Goal: Ask a question

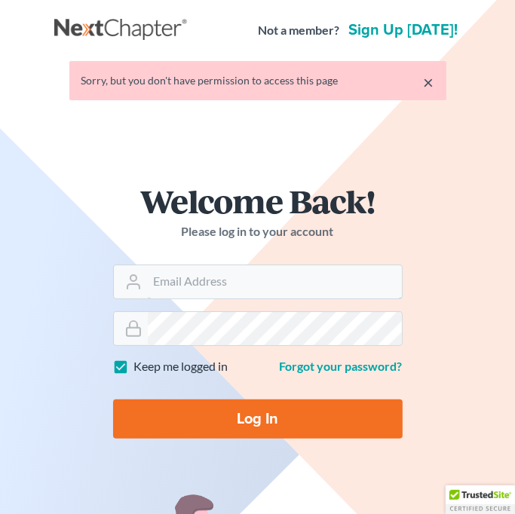
type input "[EMAIL_ADDRESS][DOMAIN_NAME]"
click at [260, 412] on input "Log In" at bounding box center [257, 418] width 289 height 39
type input "Thinking..."
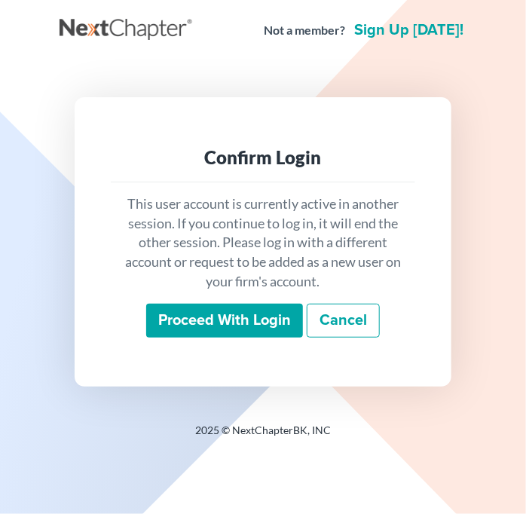
click at [209, 322] on input "Proceed with login" at bounding box center [224, 321] width 157 height 35
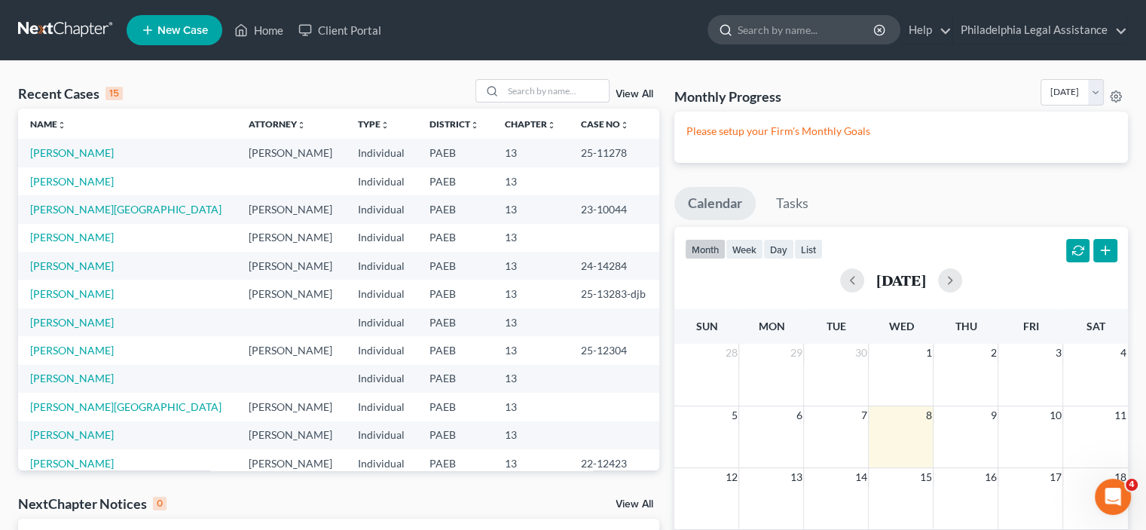
click at [525, 27] on input "search" at bounding box center [807, 30] width 138 height 28
type input "q"
click at [525, 495] on icon "Open Intercom Messenger" at bounding box center [1111, 494] width 25 height 25
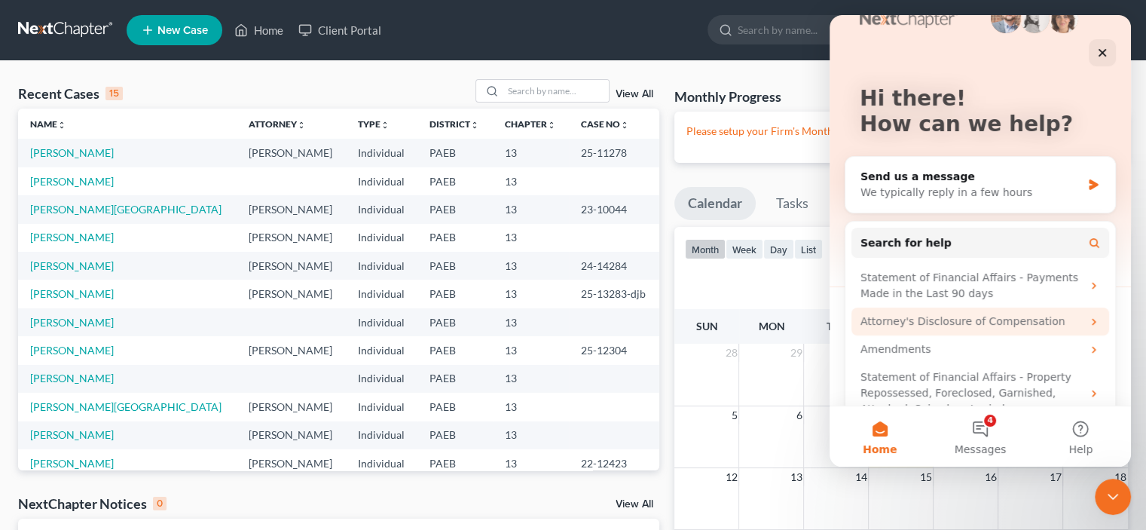
scroll to position [66, 0]
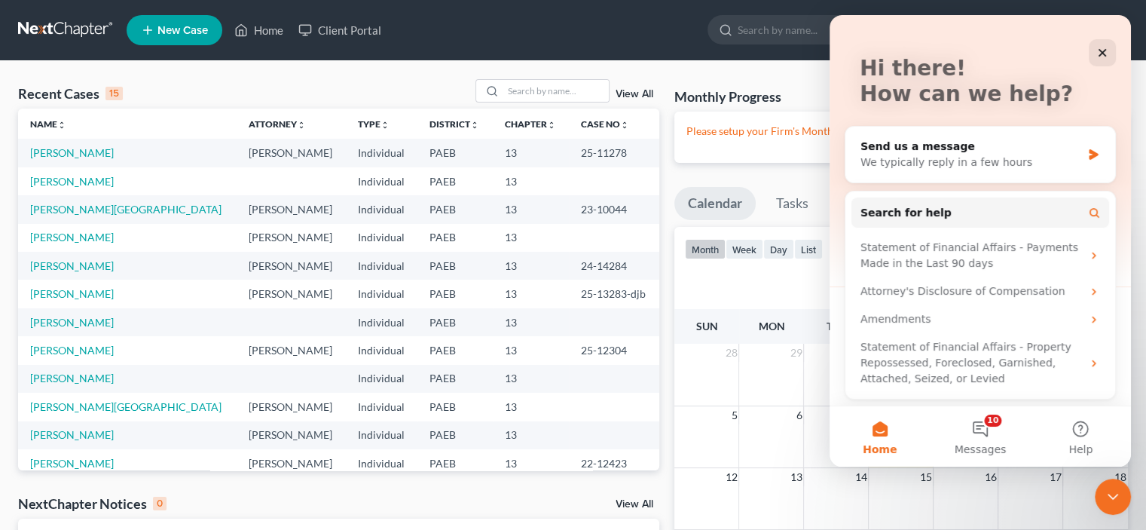
click at [525, 432] on button "Home" at bounding box center [880, 436] width 100 height 60
click at [525, 152] on div "Send us a message" at bounding box center [971, 147] width 221 height 16
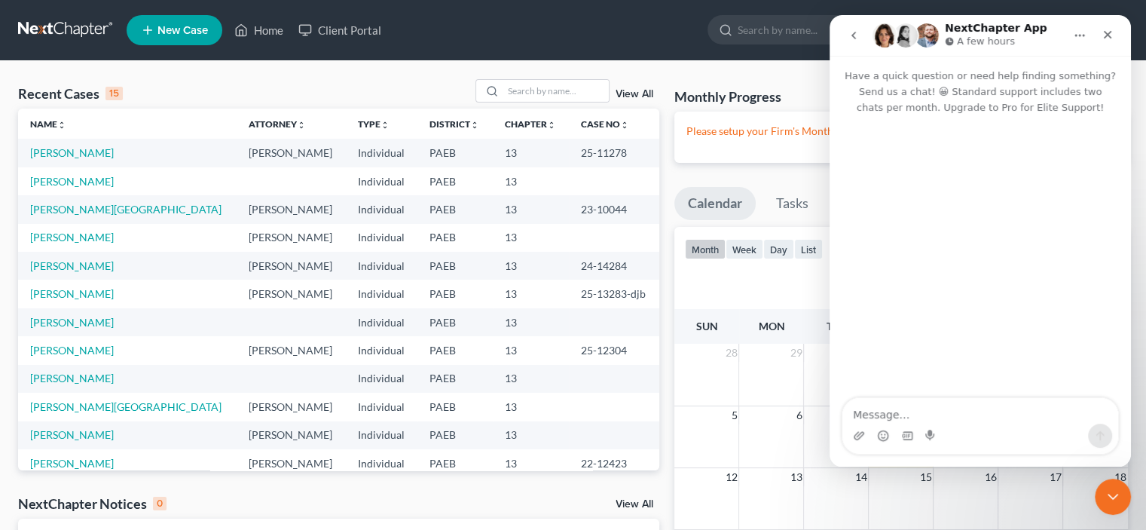
scroll to position [0, 0]
click at [525, 39] on icon "Close" at bounding box center [1108, 35] width 12 height 12
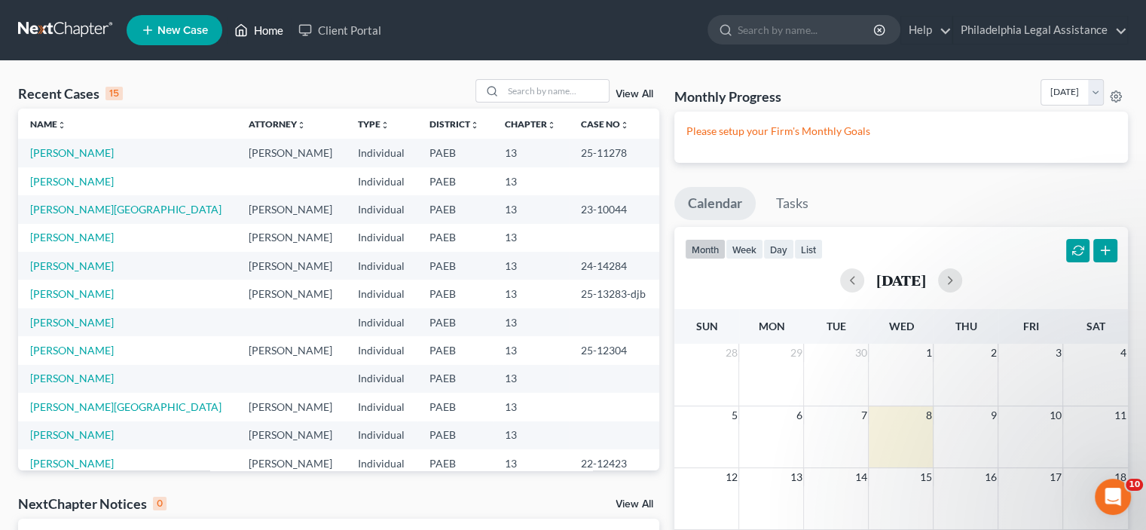
click at [241, 39] on link "Home" at bounding box center [259, 30] width 64 height 27
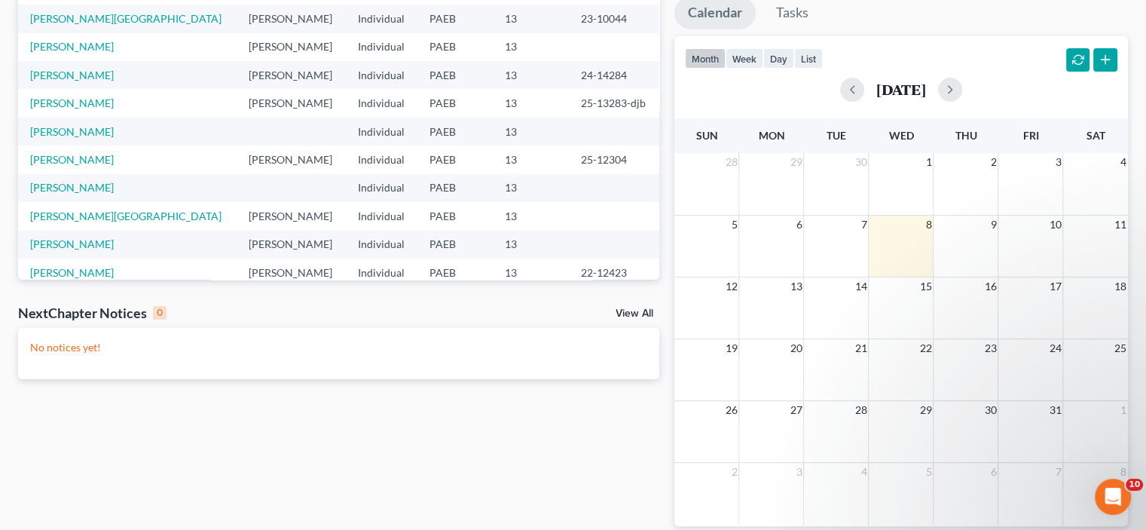
scroll to position [255, 0]
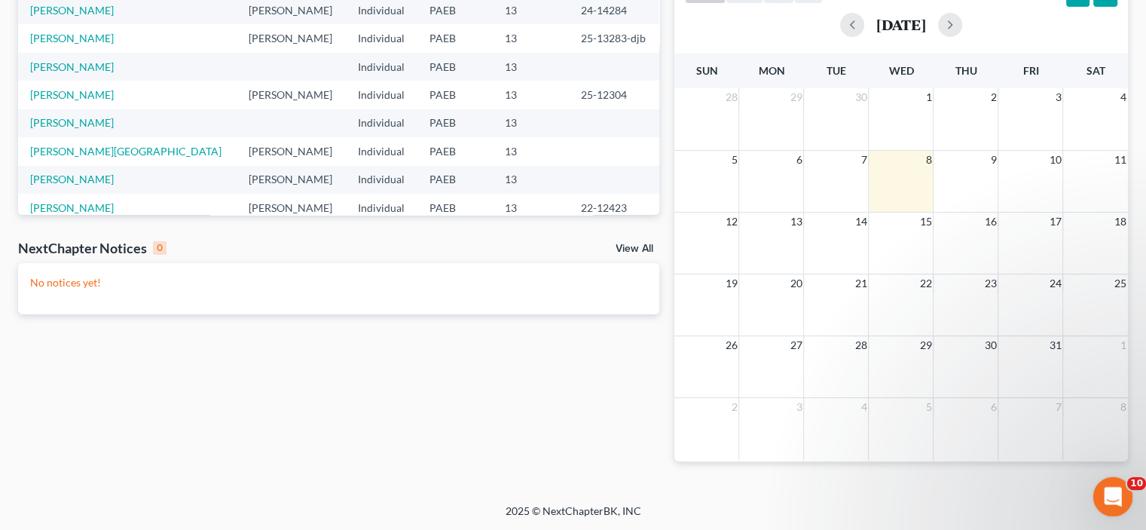
drag, startPoint x: 29, startPoint y: 6, endPoint x: 1128, endPoint y: 488, distance: 1200.2
click at [525, 488] on span "10" at bounding box center [1137, 484] width 20 height 14
click at [525, 490] on icon "Open Intercom Messenger" at bounding box center [1111, 494] width 25 height 25
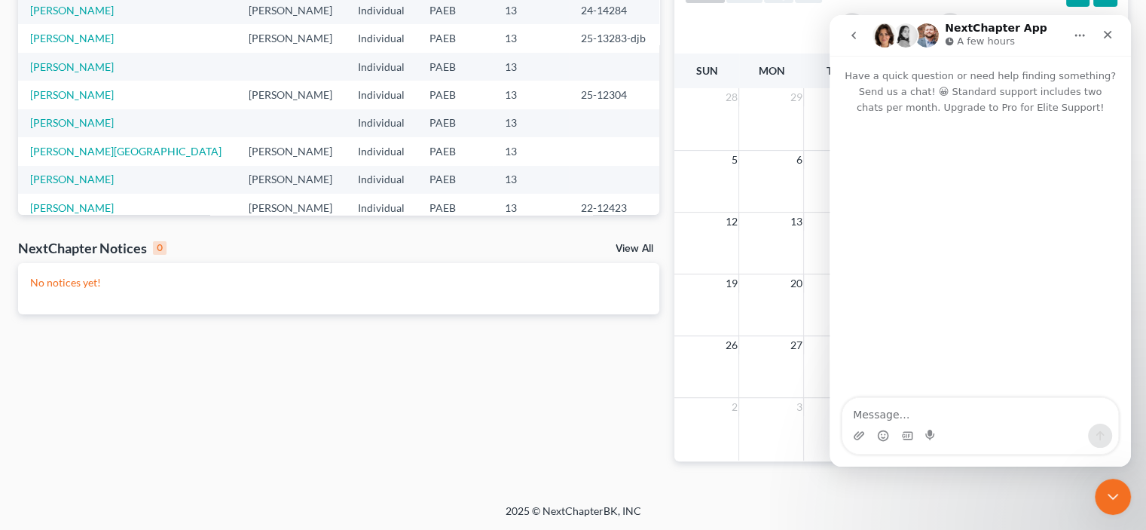
click at [525, 412] on textarea "Message…" at bounding box center [980, 411] width 276 height 26
type textarea "debtor questionnaire"
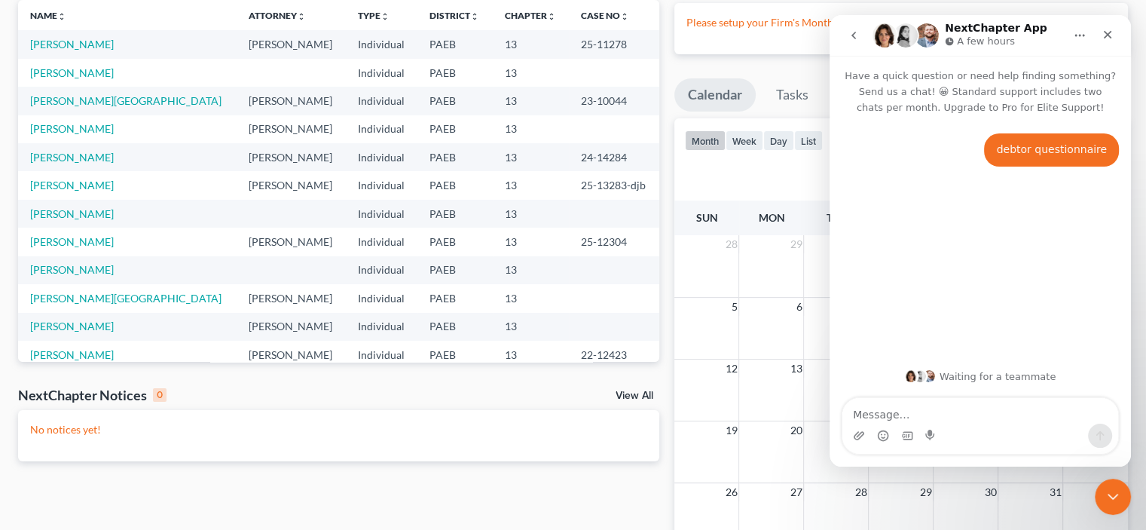
scroll to position [0, 0]
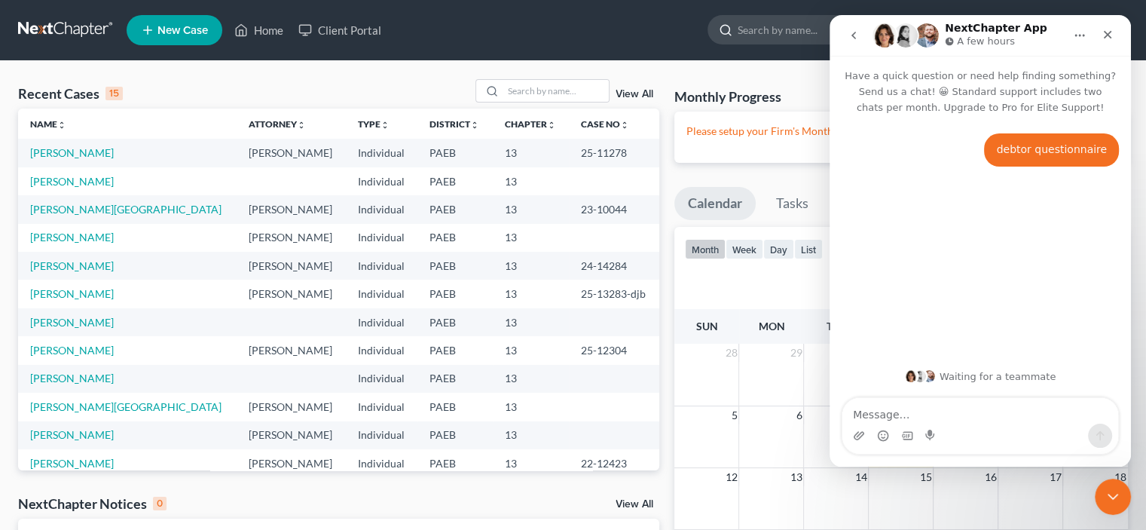
click at [525, 33] on input "search" at bounding box center [807, 30] width 138 height 28
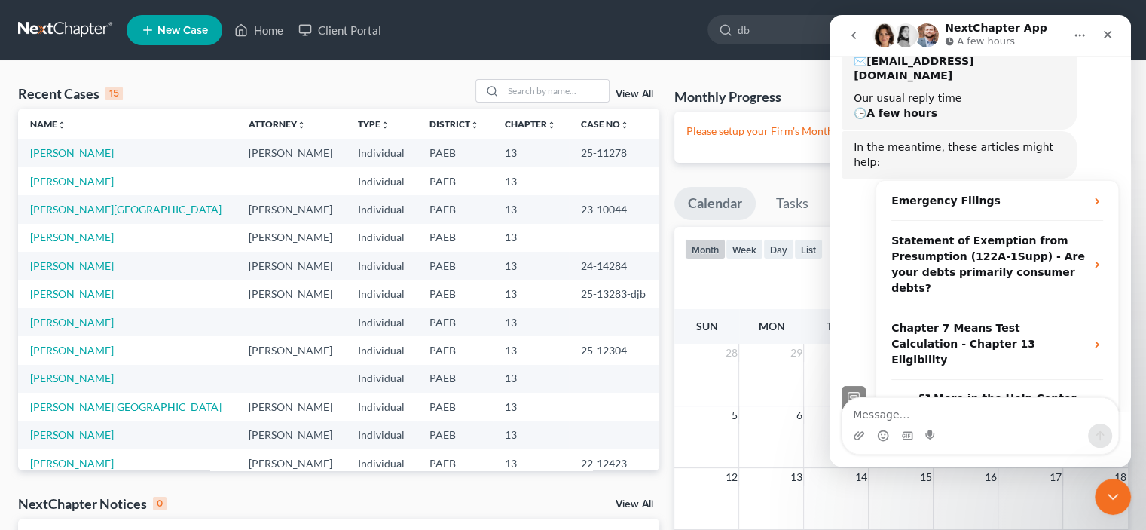
scroll to position [164, 0]
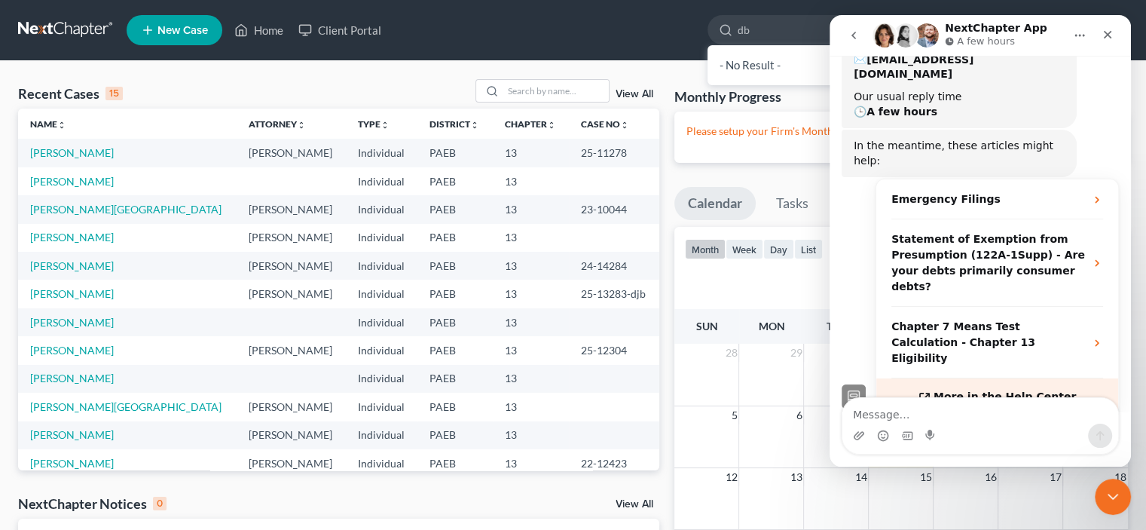
type input "db"
click at [525, 390] on span "More in the Help Center" at bounding box center [1005, 396] width 142 height 13
